Goal: Task Accomplishment & Management: Use online tool/utility

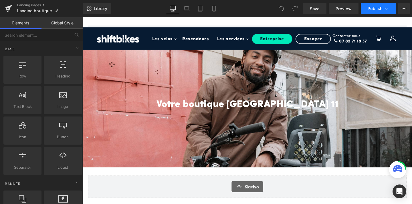
click at [378, 8] on span "Publish" at bounding box center [375, 8] width 15 height 5
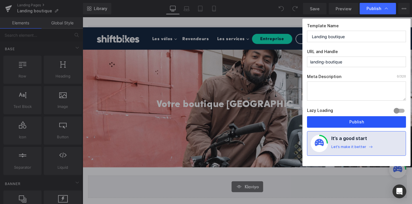
click at [345, 121] on button "Publish" at bounding box center [356, 121] width 99 height 11
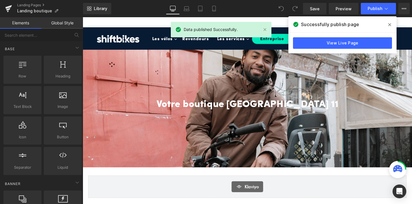
click at [334, 36] on div "View Live Page" at bounding box center [343, 43] width 108 height 21
click at [327, 42] on link "View Live Page" at bounding box center [342, 42] width 99 height 11
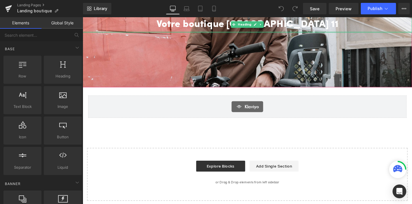
scroll to position [84, 0]
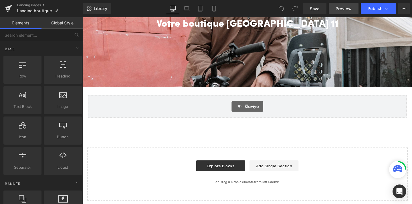
click at [353, 9] on link "Preview" at bounding box center [344, 8] width 30 height 11
click at [369, 10] on span "Publish" at bounding box center [375, 8] width 15 height 5
click at [407, 12] on button "View Live Page View with current Template Save Template to Library Schedule Pub…" at bounding box center [404, 8] width 11 height 11
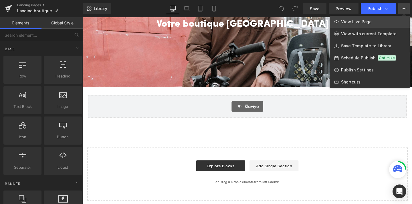
click at [392, 20] on link "View Live Page" at bounding box center [370, 22] width 80 height 12
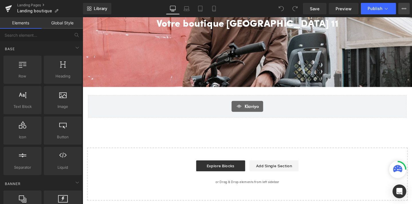
click at [406, 11] on icon at bounding box center [404, 8] width 5 height 5
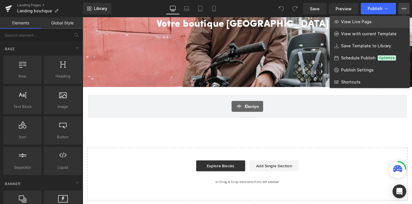
click at [386, 24] on link "View Live Page" at bounding box center [370, 22] width 80 height 12
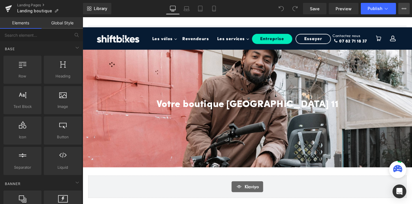
click at [404, 7] on icon at bounding box center [404, 8] width 5 height 5
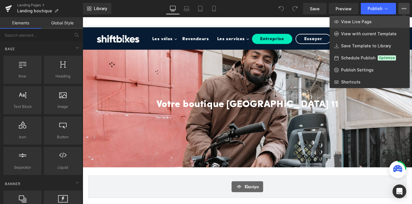
click at [388, 23] on link "View Live Page" at bounding box center [370, 22] width 80 height 12
